Goal: Information Seeking & Learning: Find specific fact

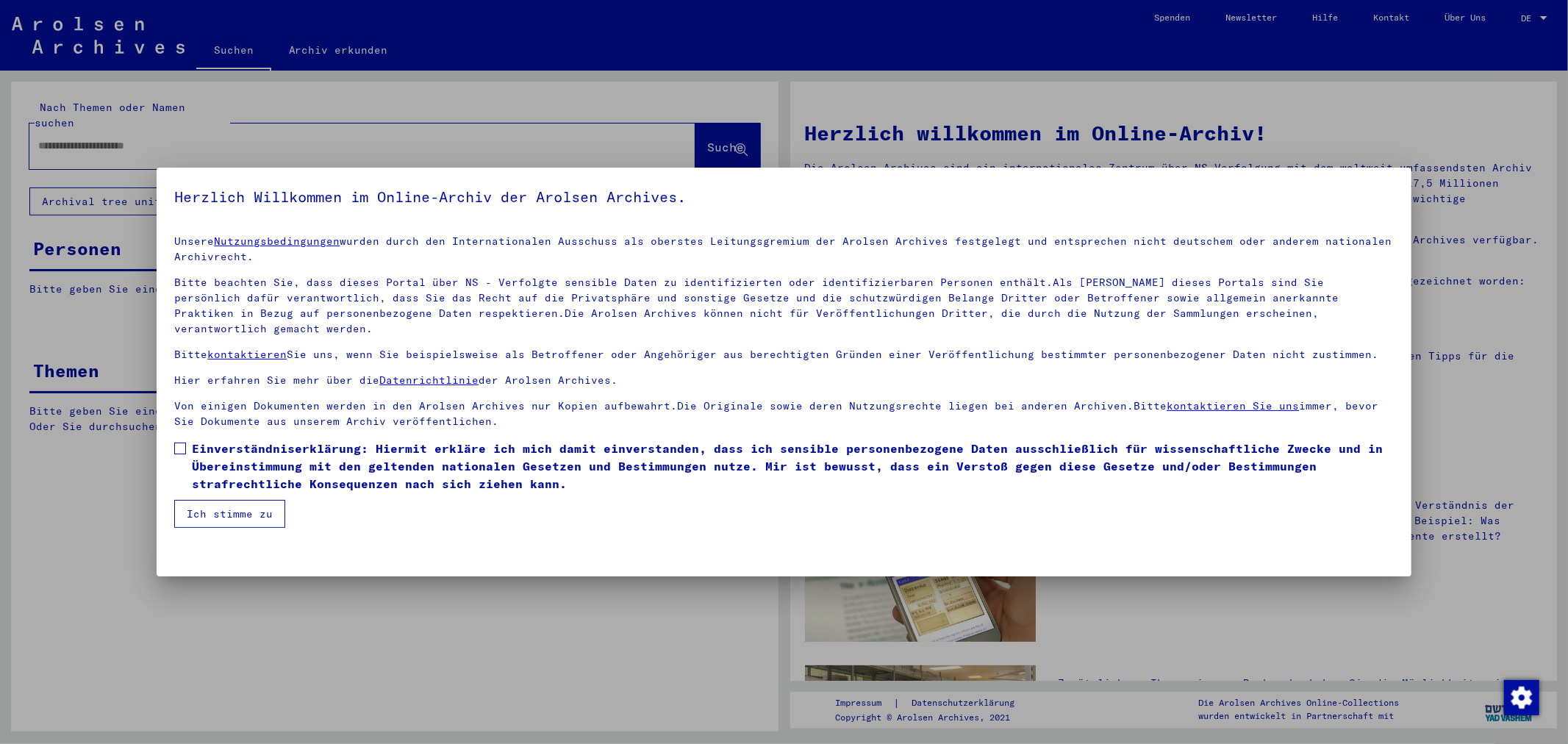
drag, startPoint x: 172, startPoint y: 424, endPoint x: 181, endPoint y: 426, distance: 9.2
click at [175, 424] on mat-dialog-content "Unsere Nutzungsbedingungen wurden durch den Internationalen Ausschuss als obers…" at bounding box center [783, 375] width 1254 height 304
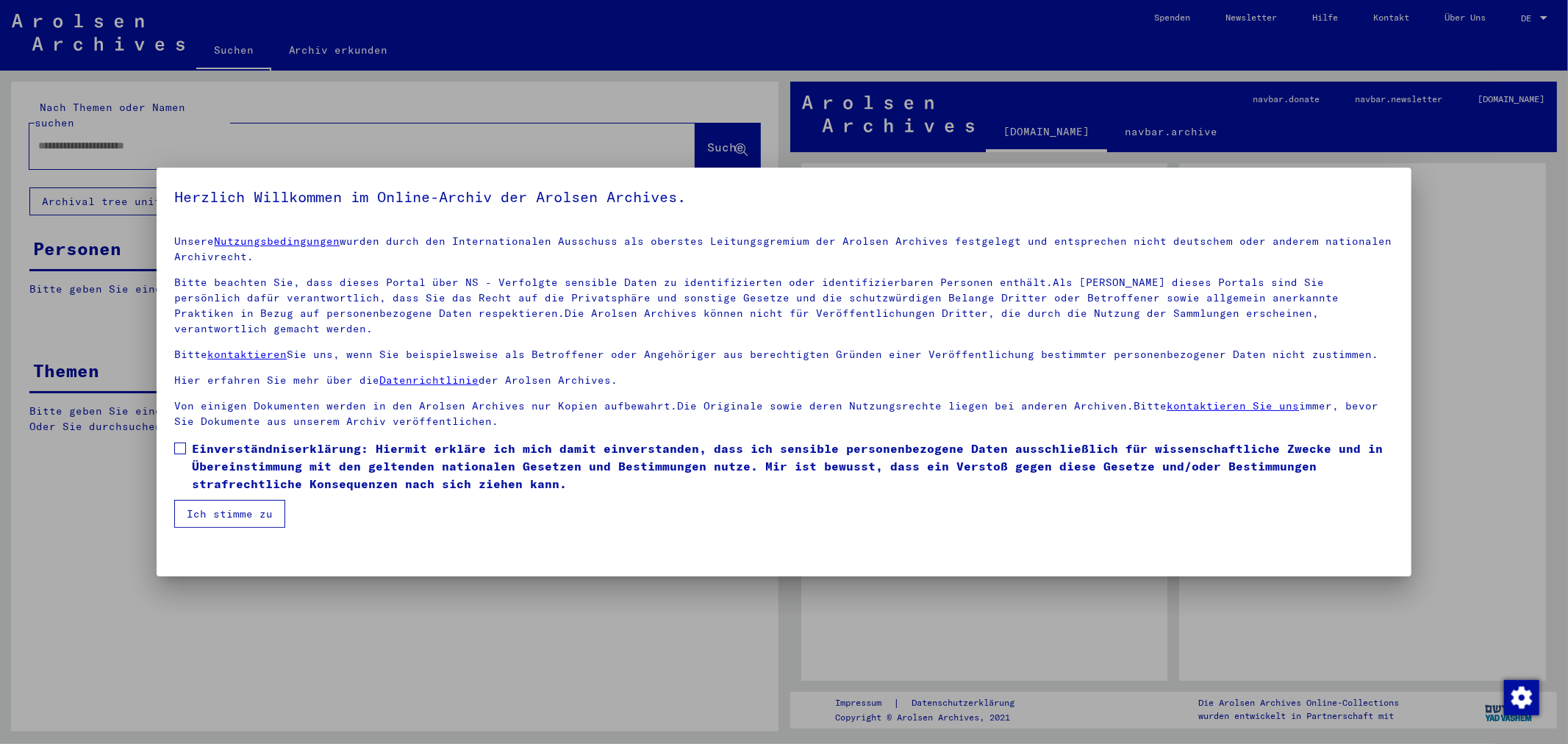
click at [187, 440] on label "Einverständniserklärung: Hiermit erkläre ich mich damit einverstanden, dass ich…" at bounding box center [783, 466] width 1218 height 53
click at [214, 505] on button "Ich stimme zu" at bounding box center [230, 514] width 111 height 28
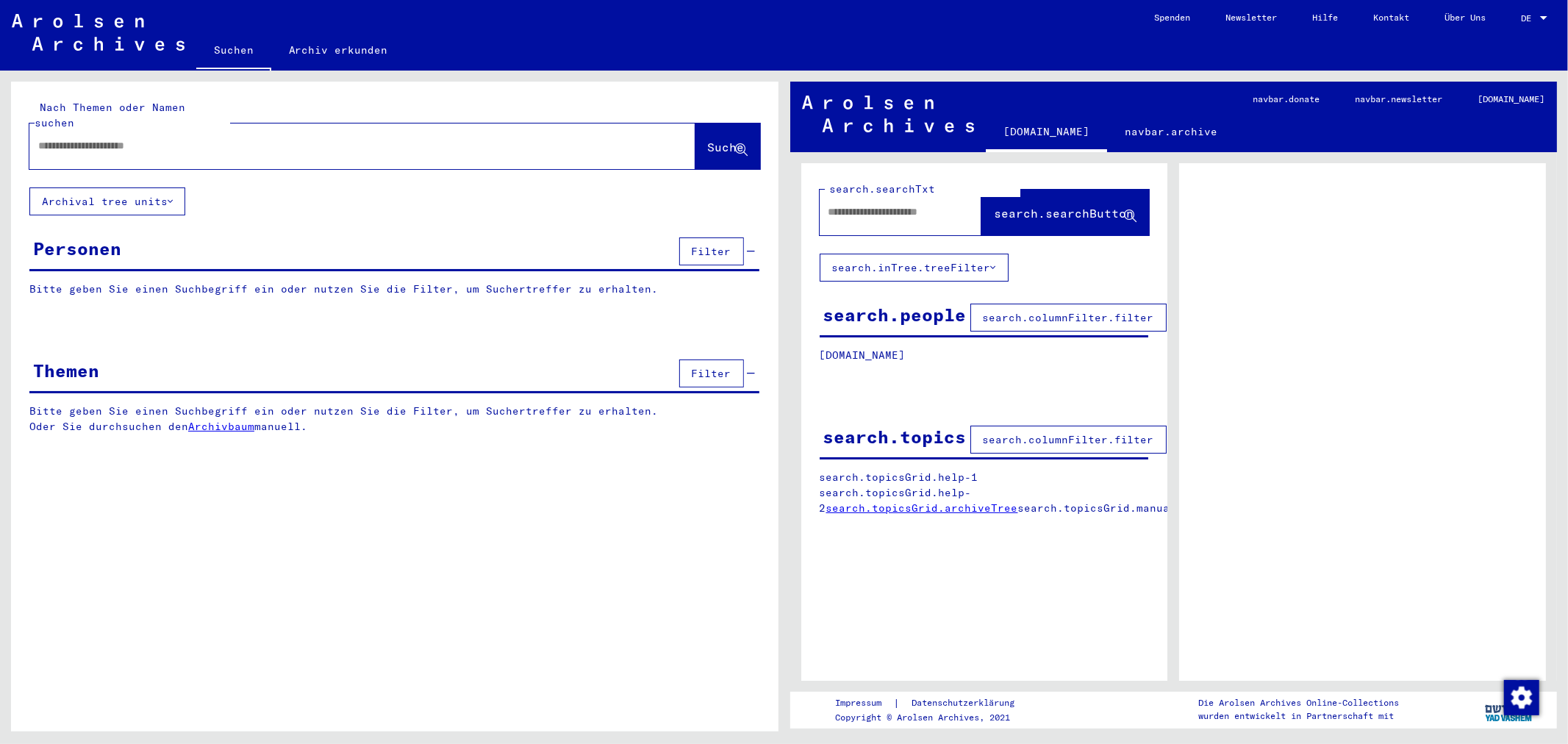
click at [139, 144] on div at bounding box center [345, 146] width 631 height 33
click at [151, 138] on input "text" at bounding box center [349, 146] width 622 height 15
type input "**********"
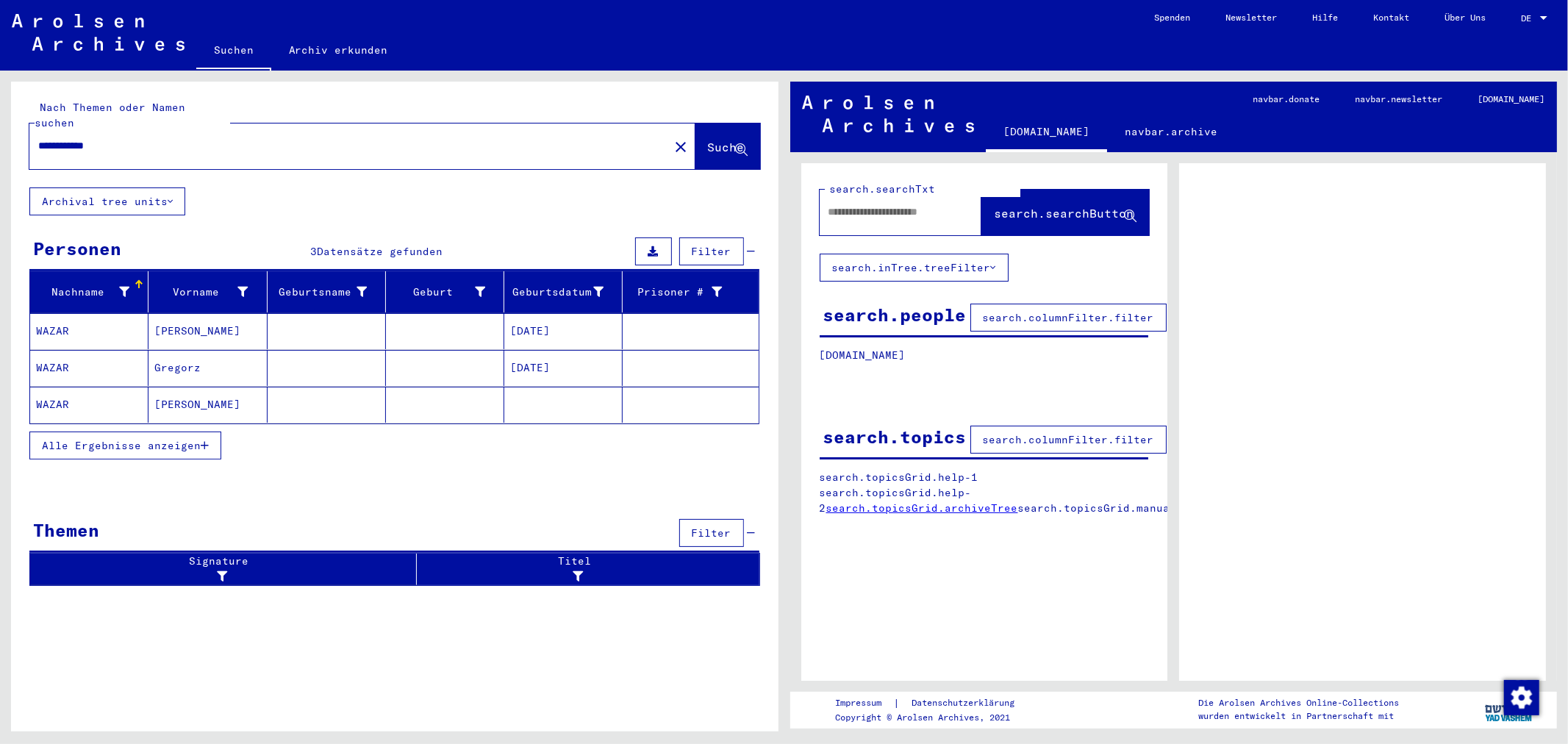
click at [441, 318] on mat-cell at bounding box center [445, 331] width 118 height 36
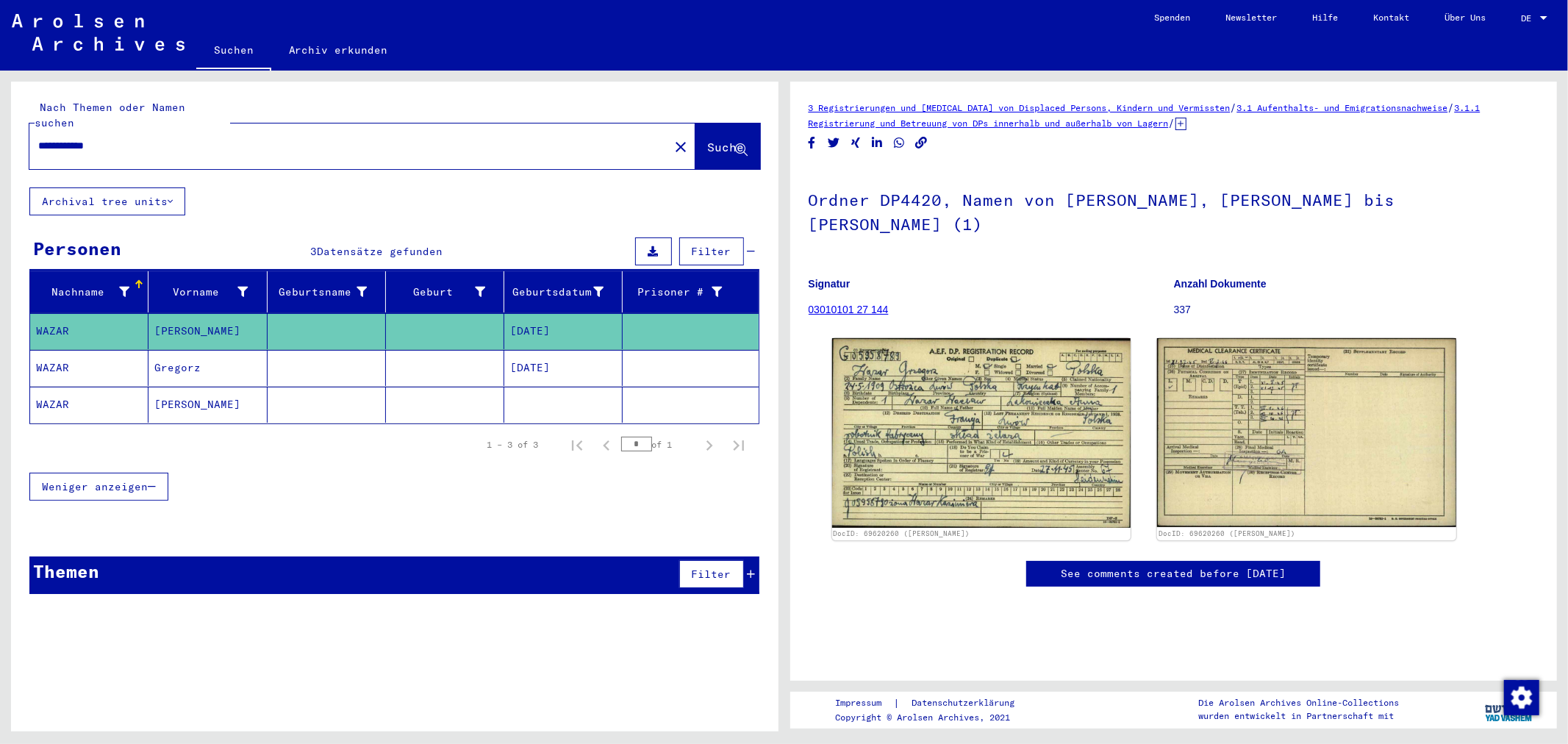
drag, startPoint x: 391, startPoint y: 356, endPoint x: 397, endPoint y: 347, distance: 10.8
click at [397, 349] on mat-cell at bounding box center [445, 367] width 118 height 36
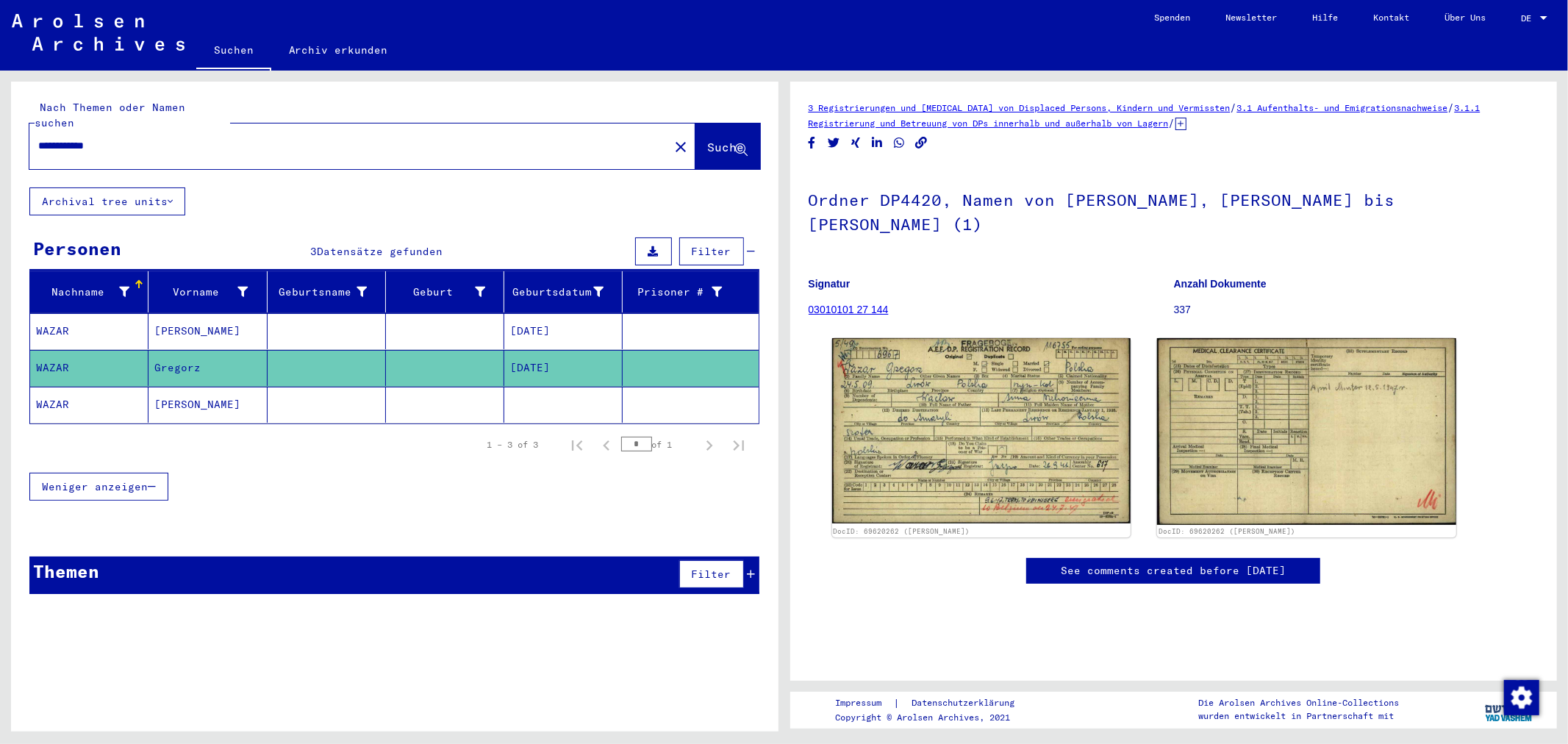
click at [370, 392] on mat-cell at bounding box center [326, 404] width 118 height 36
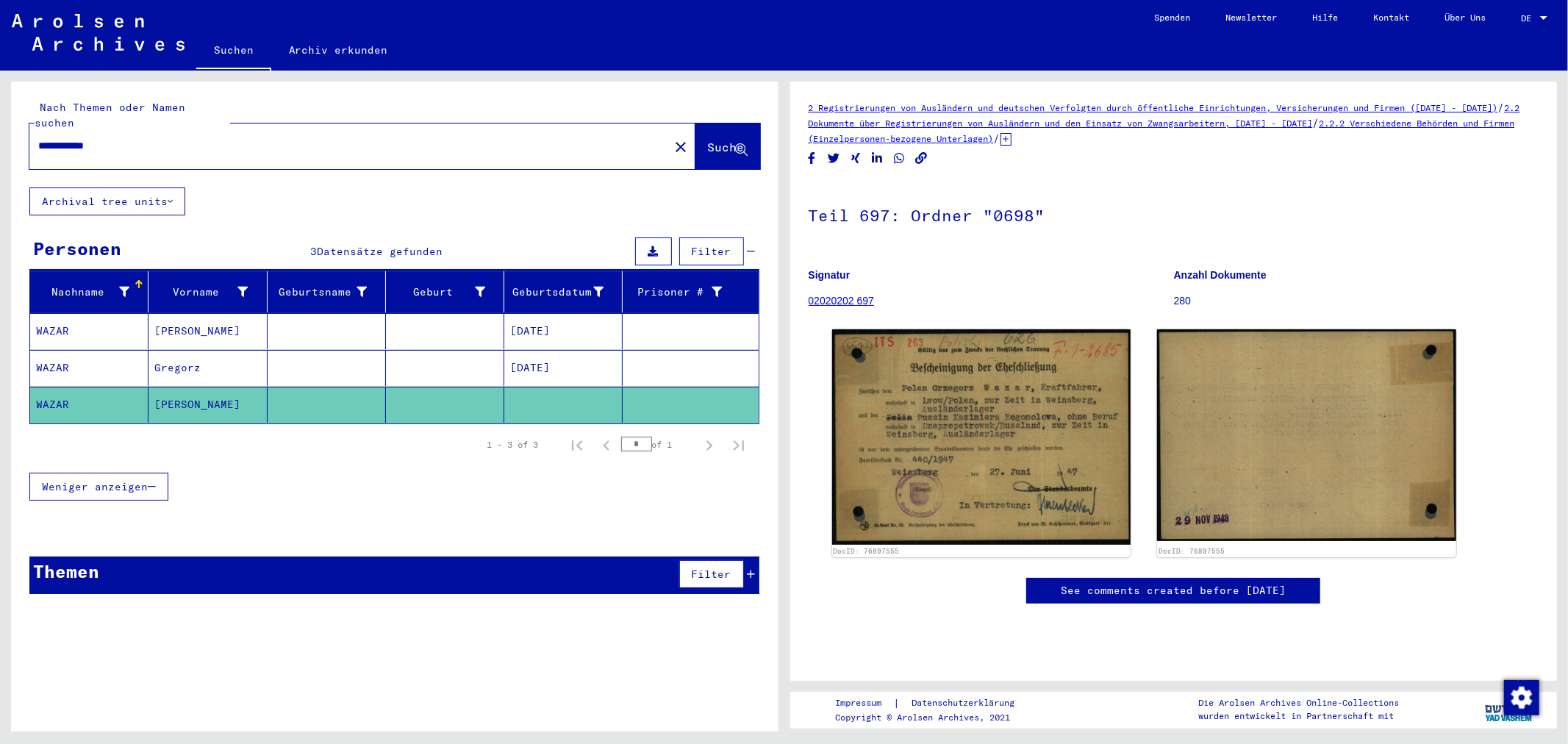
click at [375, 349] on mat-cell at bounding box center [326, 367] width 118 height 36
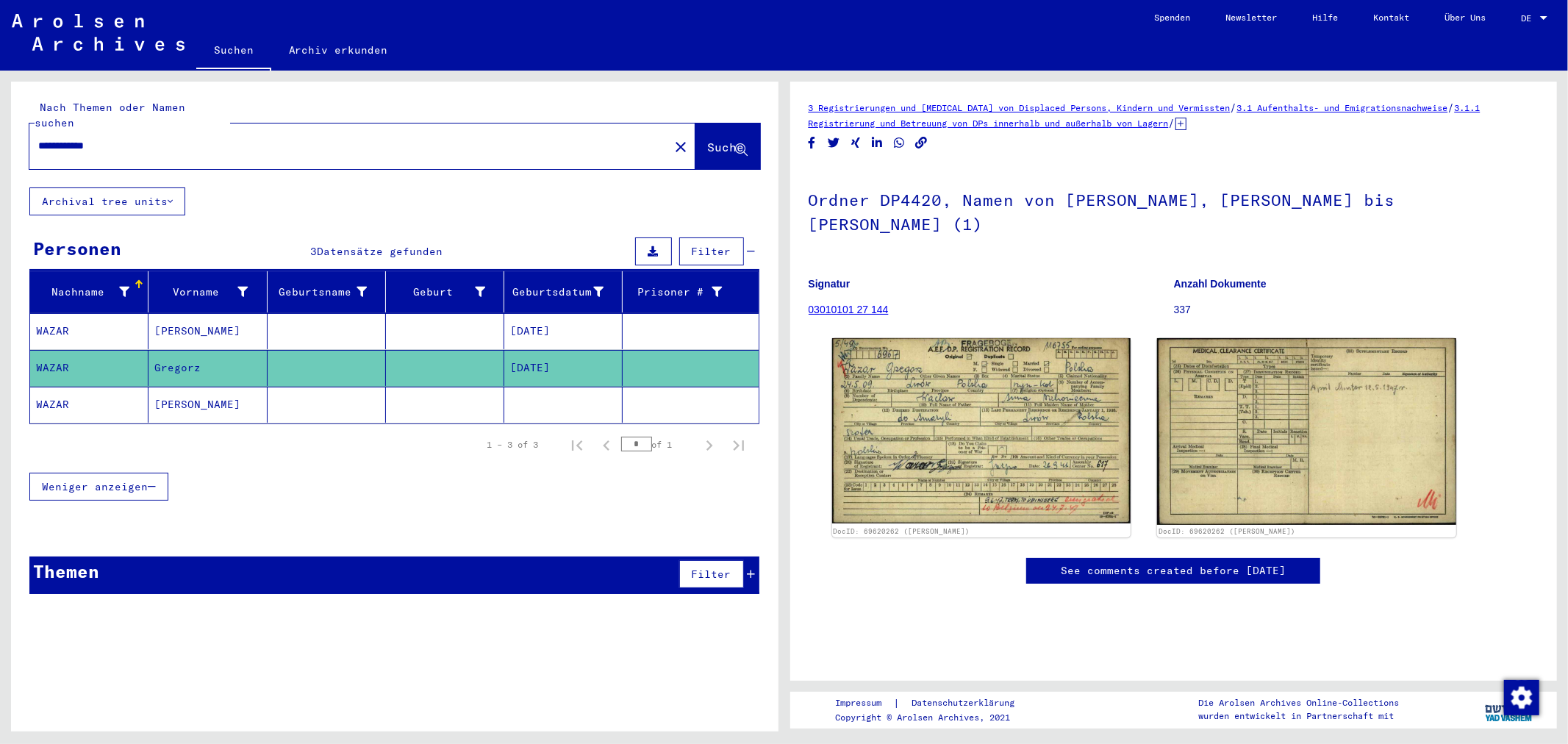
click at [864, 304] on link "03010101 27 144" at bounding box center [848, 309] width 80 height 12
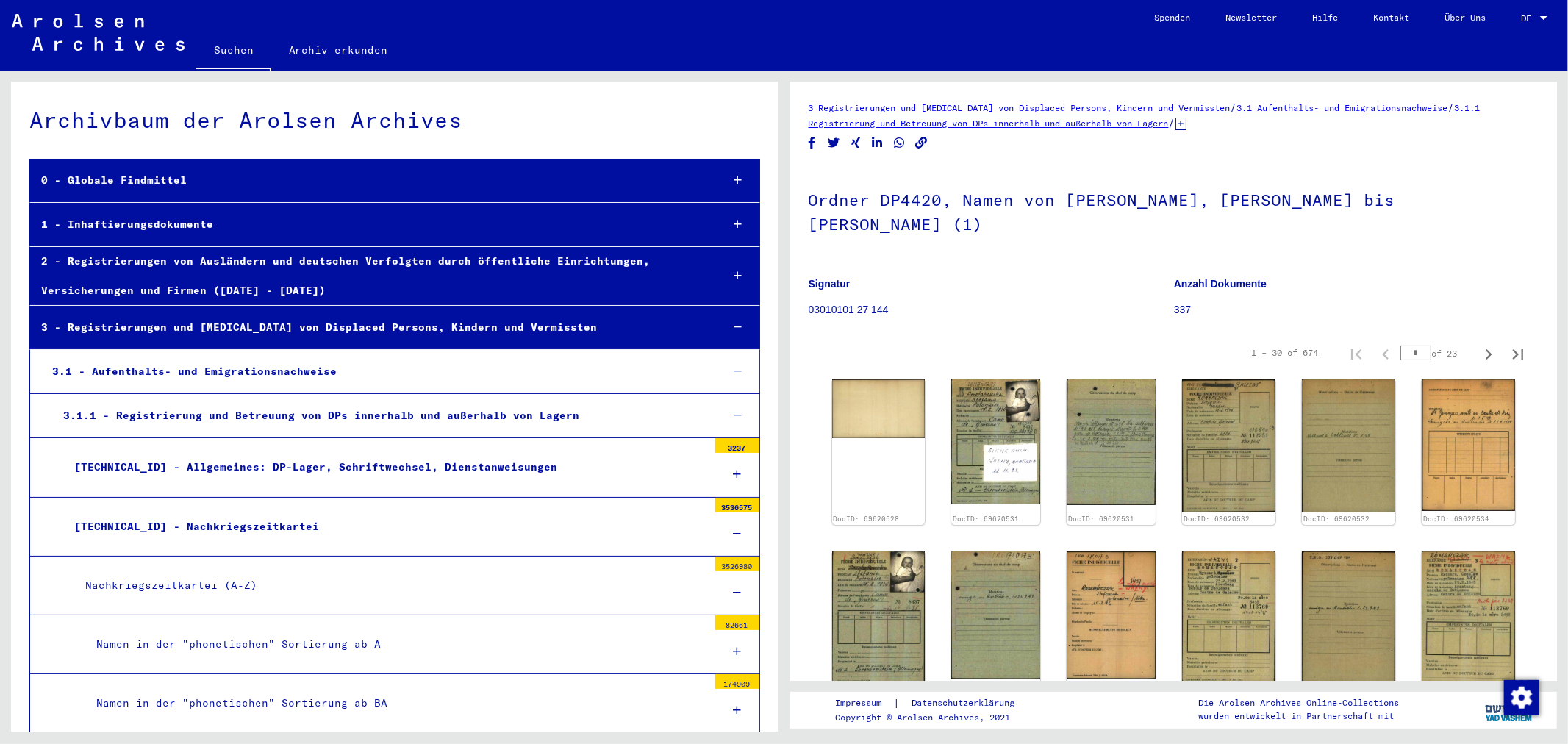
click at [181, 475] on div "[TECHNICAL_ID] - Allgemeines: DP-Lager, Schriftwechsel, Dienstanweisungen" at bounding box center [385, 467] width 644 height 29
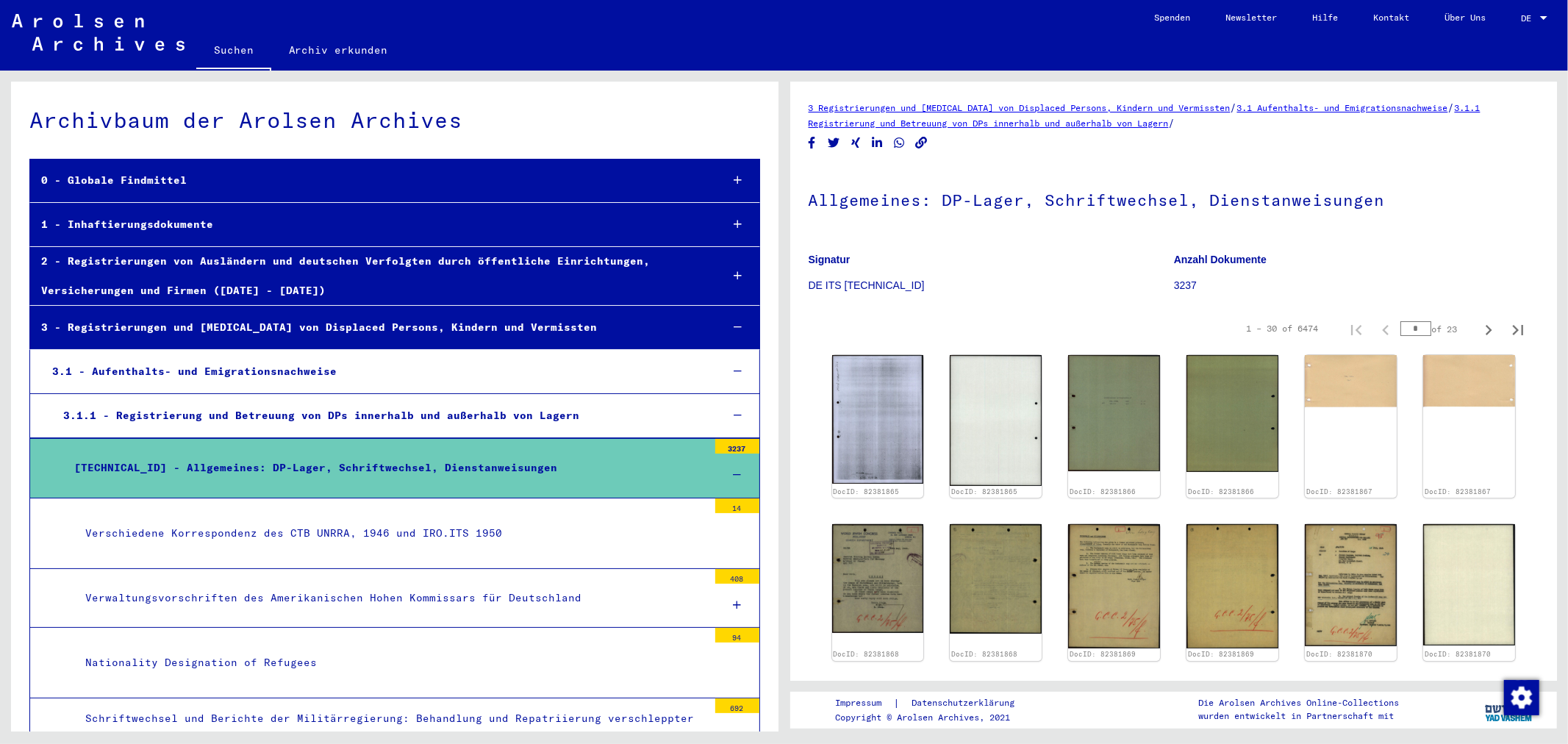
drag, startPoint x: 1559, startPoint y: 270, endPoint x: 1556, endPoint y: 279, distance: 9.5
click at [1556, 279] on div "3 Registrierungen und [MEDICAL_DATA] von Displaced Persons, Kindern und Vermiss…" at bounding box center [1176, 401] width 784 height 660
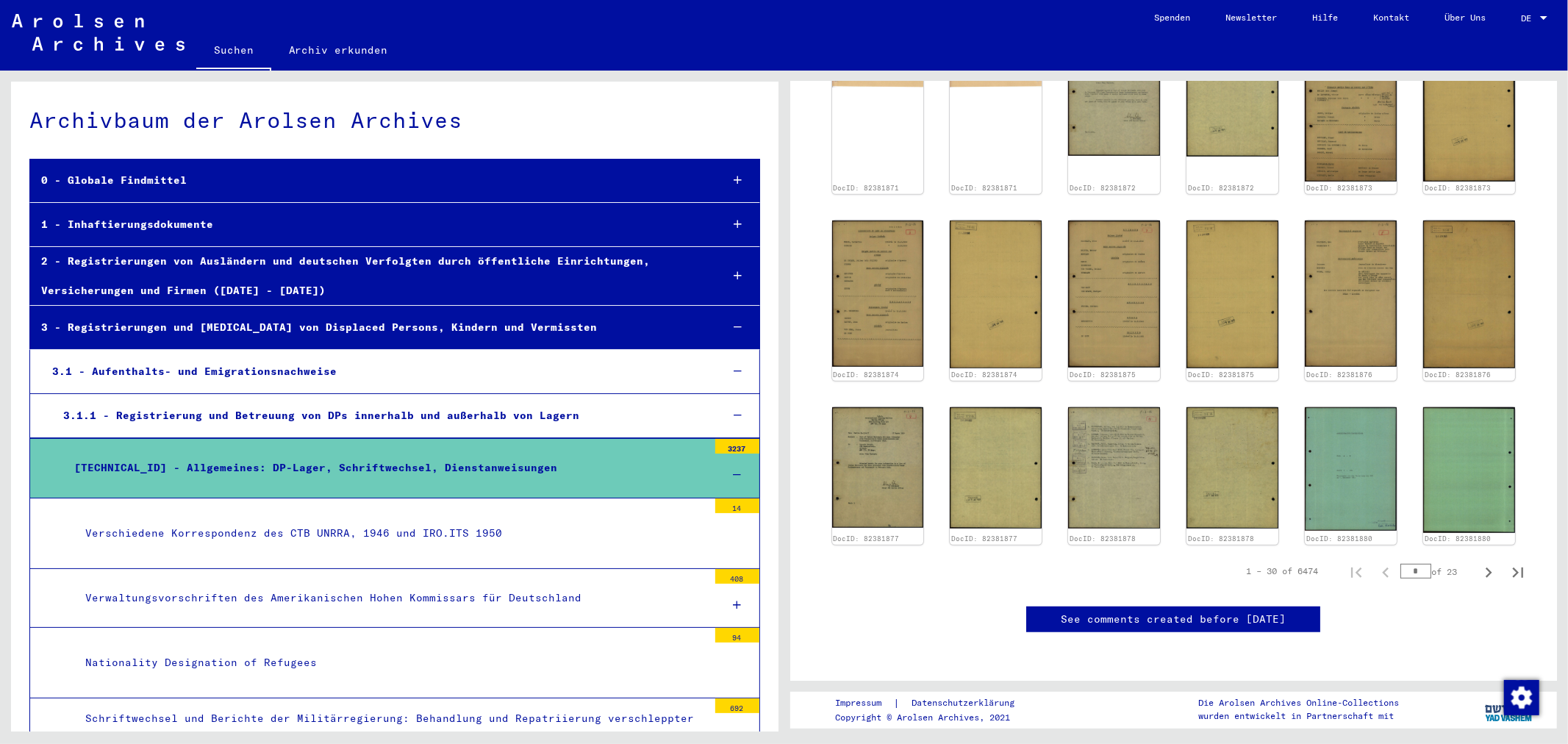
scroll to position [1100, 0]
